Goal: Find specific page/section: Find specific page/section

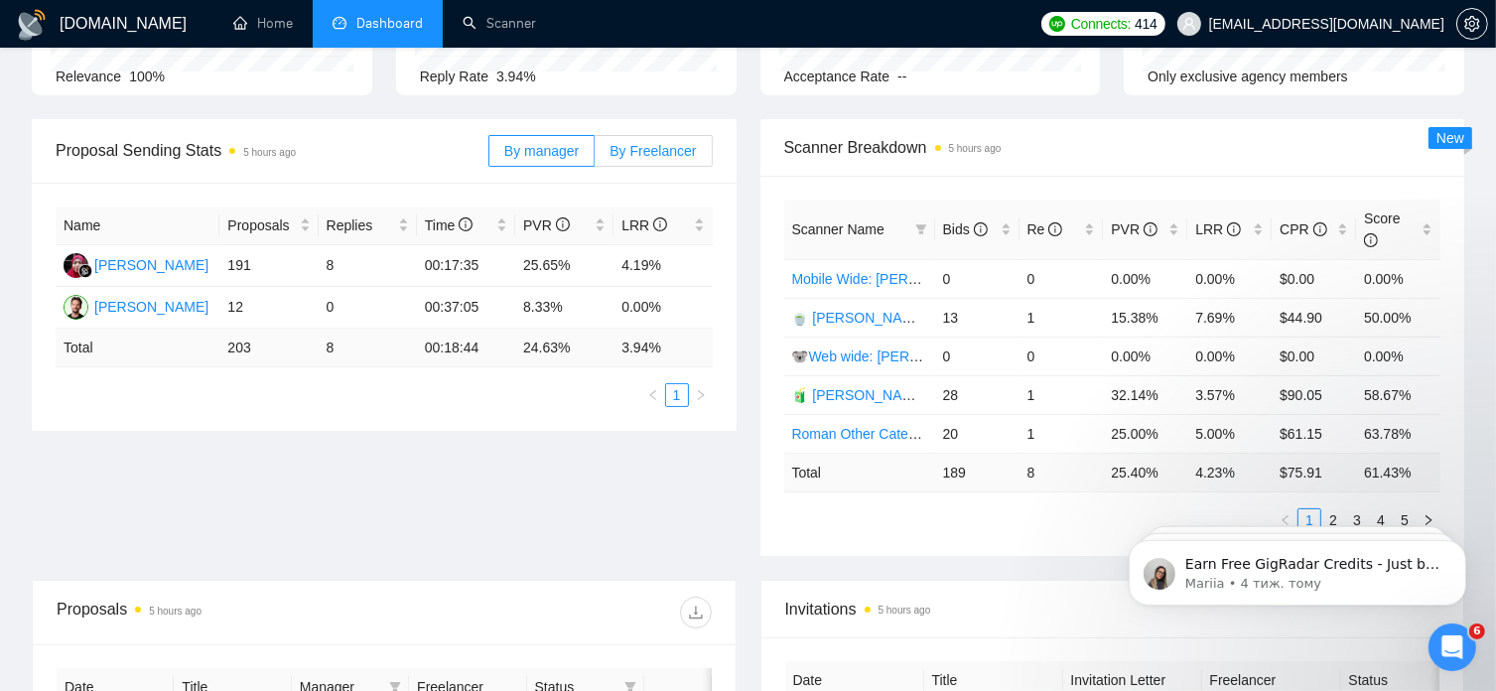
click at [683, 157] on span "By Freelancer" at bounding box center [653, 151] width 86 height 16
click at [595, 156] on input "By Freelancer" at bounding box center [595, 156] width 0 height 0
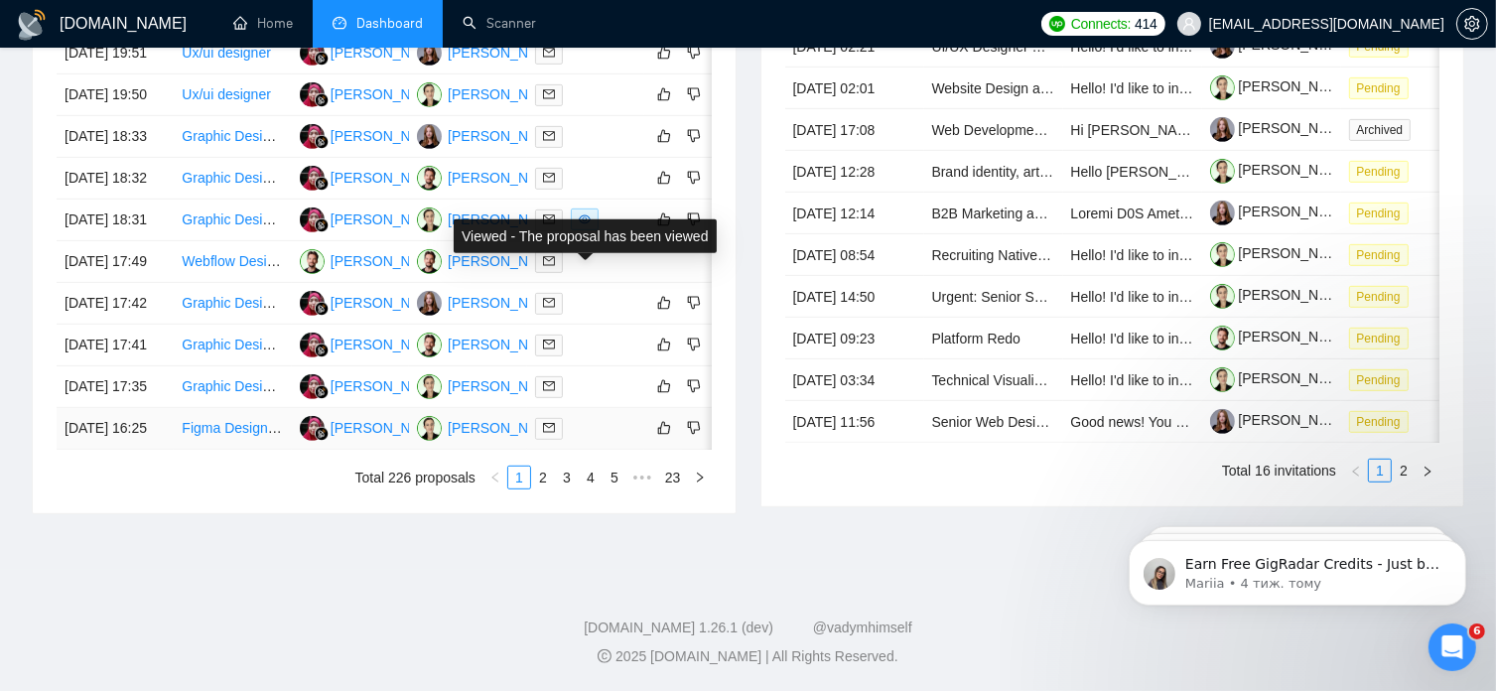
scroll to position [1033, 0]
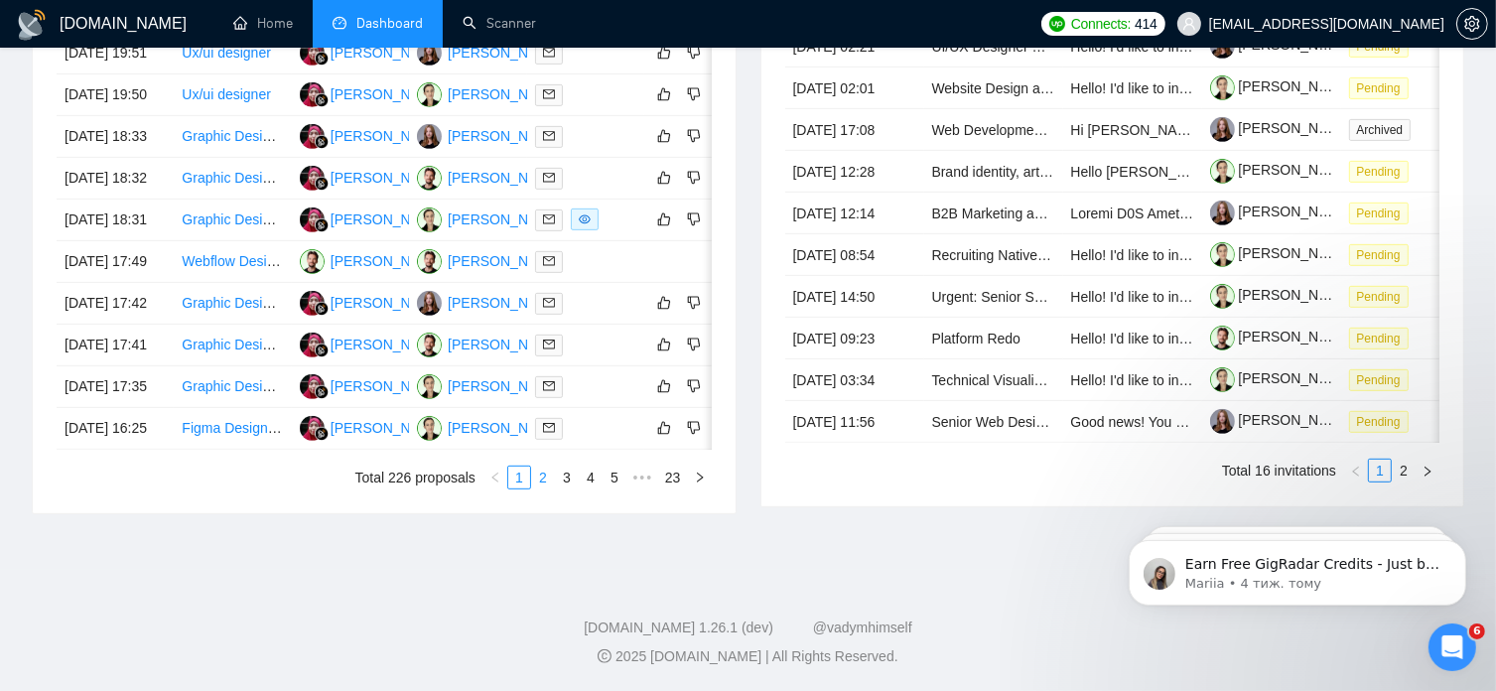
click at [540, 489] on link "2" at bounding box center [543, 478] width 22 height 22
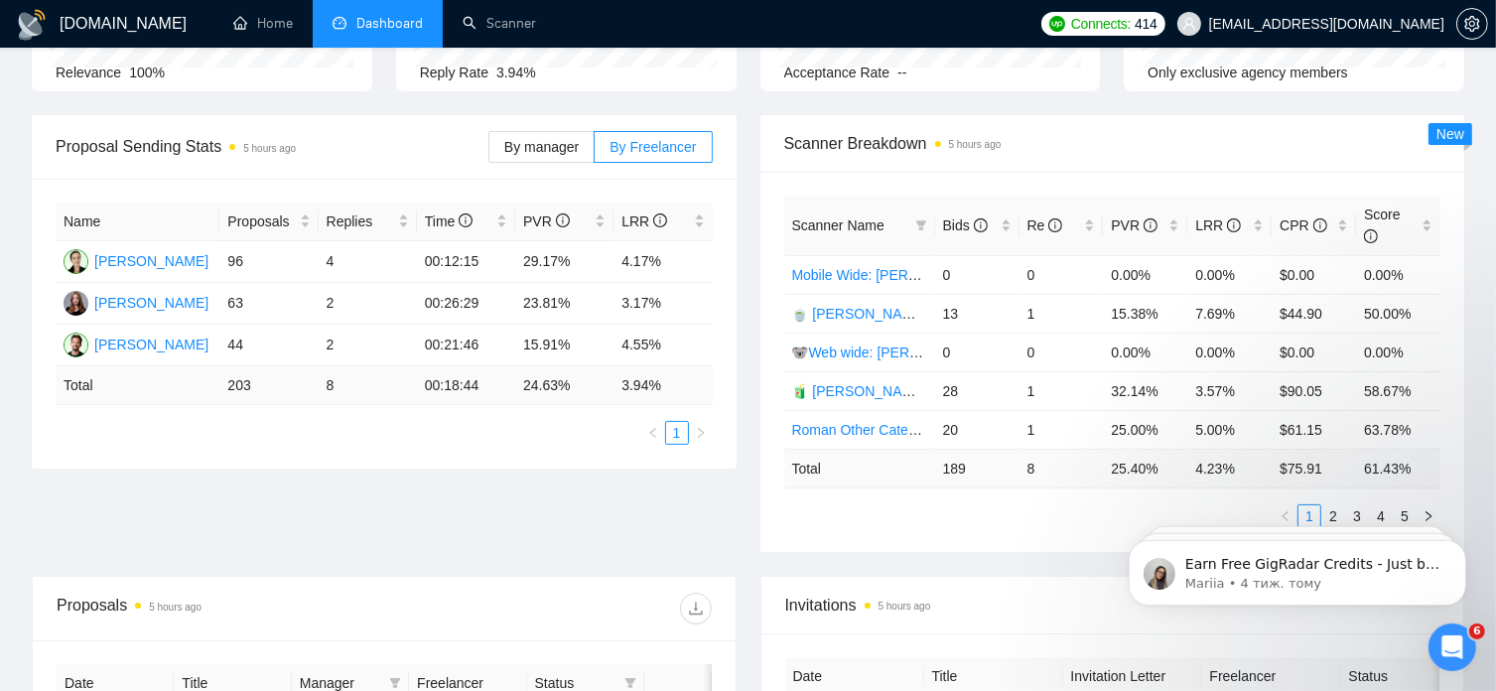
scroll to position [0, 0]
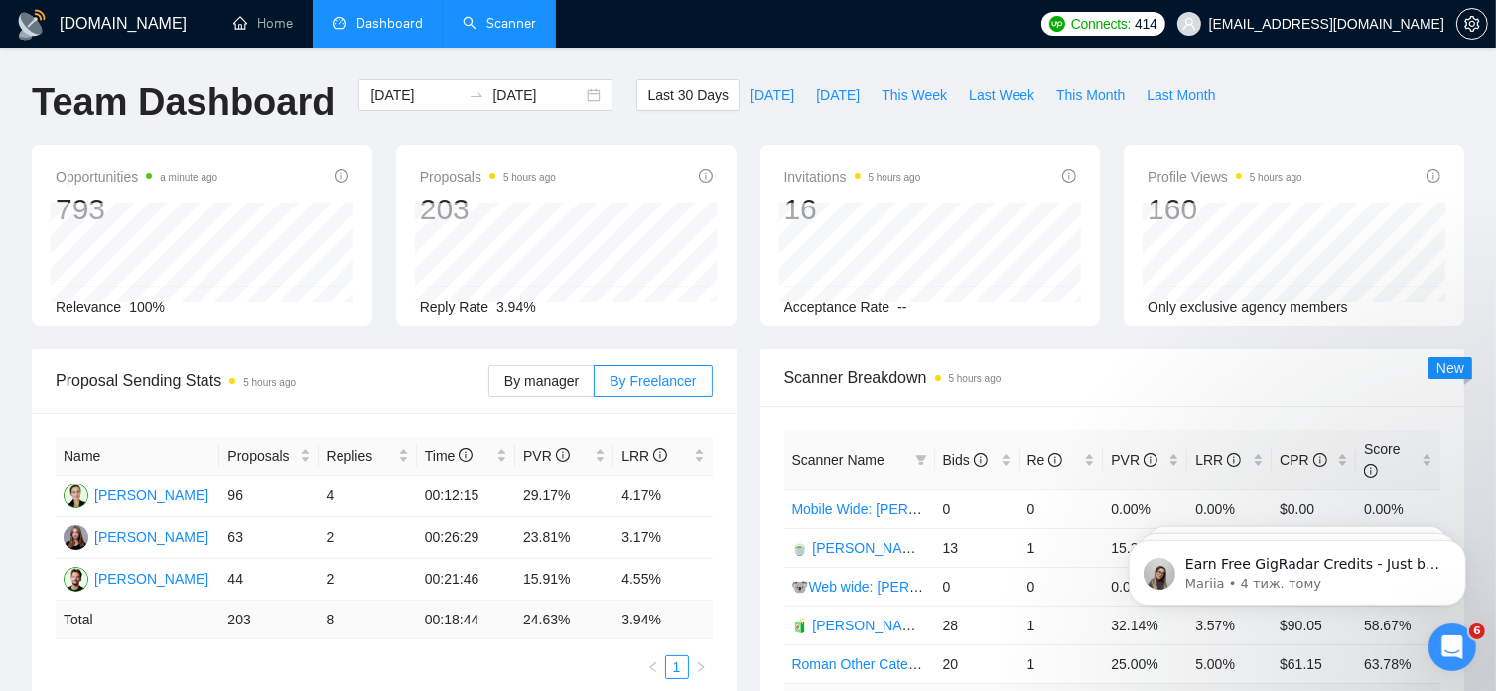
click at [504, 28] on link "Scanner" at bounding box center [499, 23] width 73 height 17
